Goal: Navigation & Orientation: Understand site structure

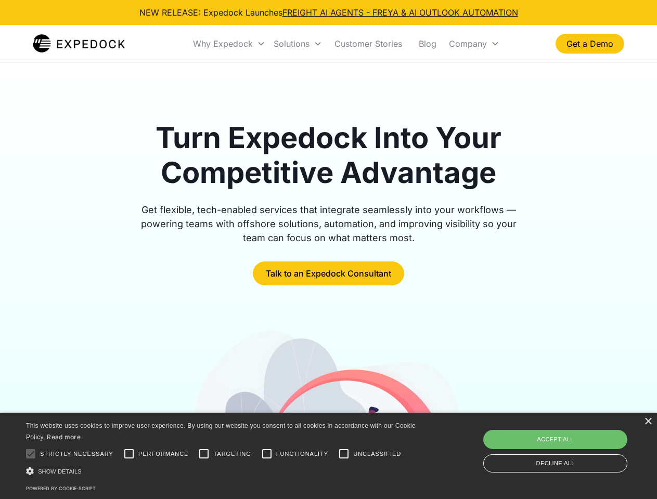
click at [229, 44] on div "Why Expedock" at bounding box center [223, 43] width 60 height 10
click at [298, 44] on div "Solutions" at bounding box center [292, 43] width 36 height 10
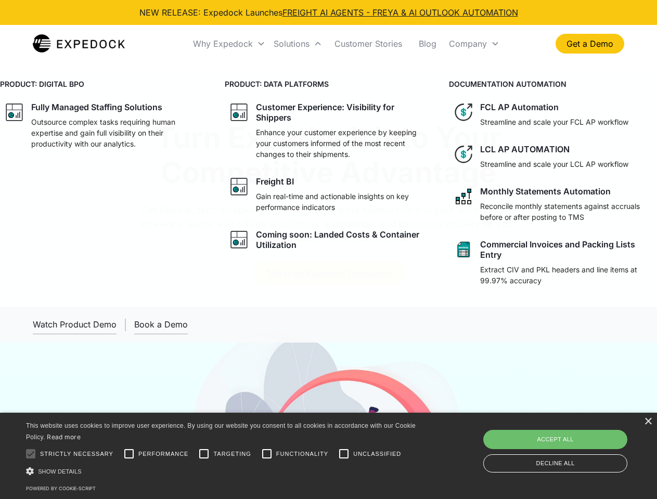
click at [474, 44] on div "Company" at bounding box center [468, 43] width 38 height 10
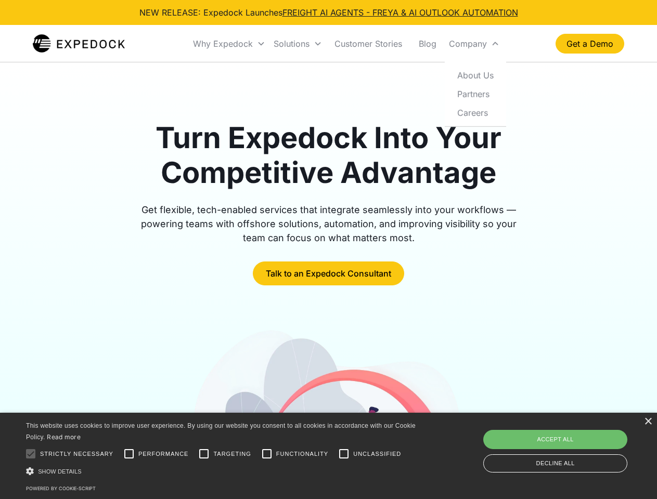
click at [31, 454] on div at bounding box center [30, 454] width 21 height 21
click at [129, 454] on input "Performance" at bounding box center [129, 454] width 21 height 21
checkbox input "true"
click at [204, 454] on input "Targeting" at bounding box center [203, 454] width 21 height 21
checkbox input "true"
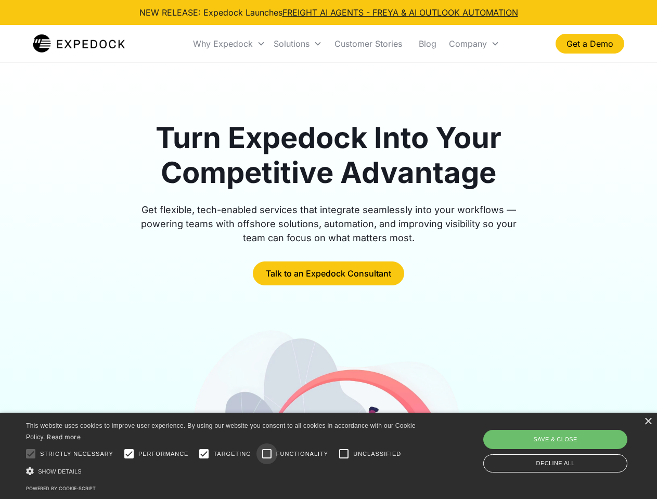
click at [267, 454] on input "Functionality" at bounding box center [266, 454] width 21 height 21
checkbox input "true"
click at [344, 454] on input "Unclassified" at bounding box center [343, 454] width 21 height 21
checkbox input "true"
click at [223, 471] on div "Show details Hide details" at bounding box center [222, 471] width 393 height 11
